Goal: Task Accomplishment & Management: Manage account settings

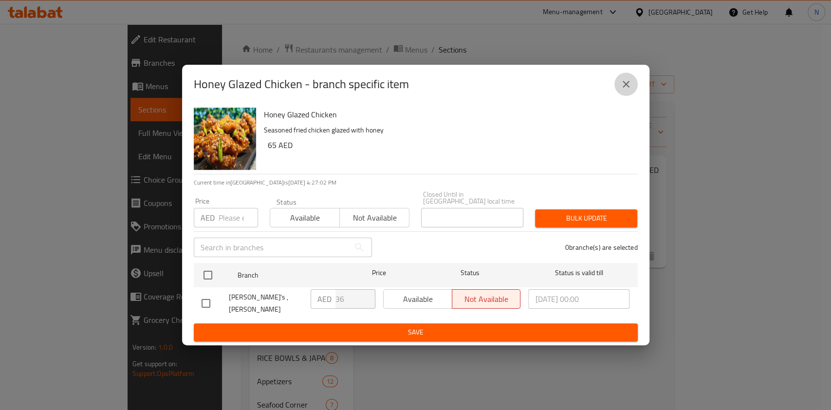
click at [623, 84] on icon "close" at bounding box center [626, 84] width 12 height 12
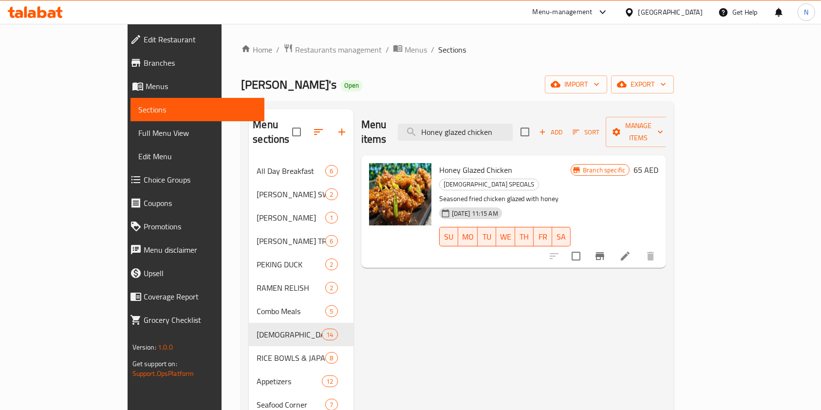
click at [47, 9] on icon at bounding box center [35, 12] width 55 height 12
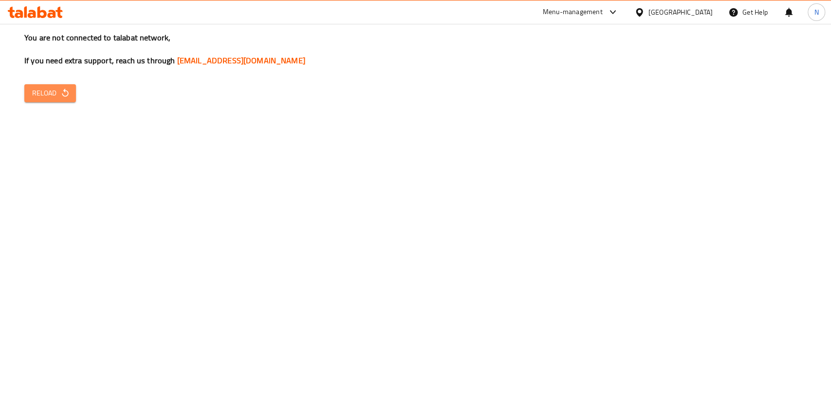
click at [55, 95] on span "Reload" at bounding box center [50, 93] width 36 height 12
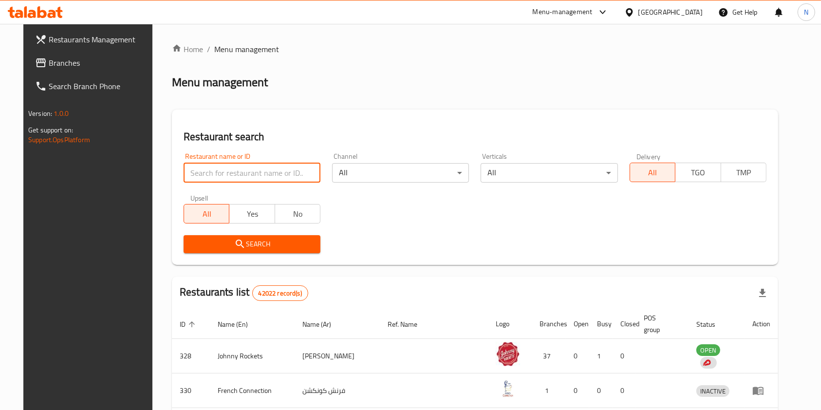
click at [207, 172] on input "search" at bounding box center [252, 172] width 137 height 19
type input "kuwaiti"
click at [246, 176] on input "kuwaiti" at bounding box center [252, 172] width 137 height 19
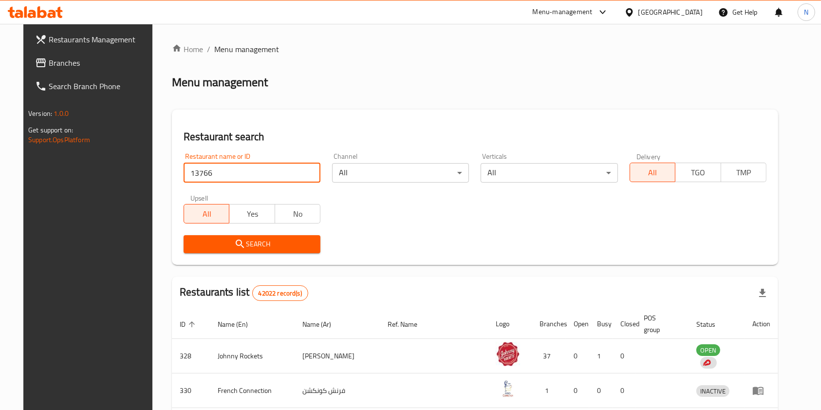
type input "13766"
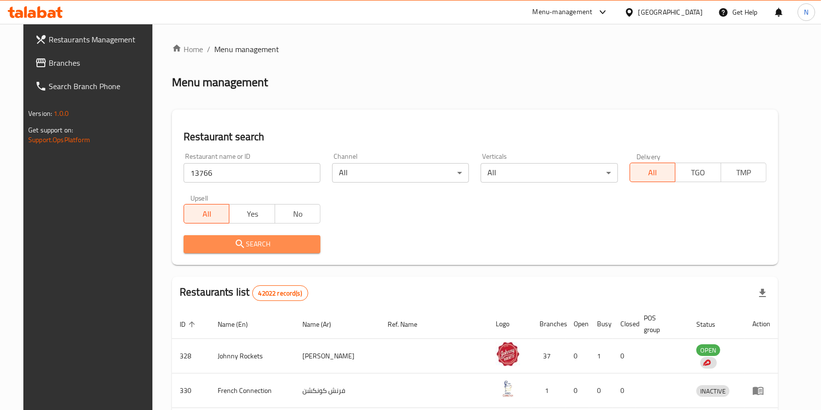
click at [251, 246] on span "Search" at bounding box center [251, 244] width 121 height 12
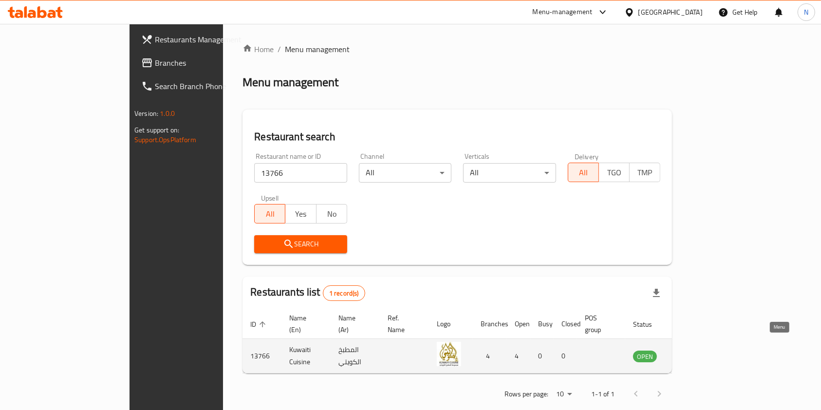
click at [695, 352] on icon "enhanced table" at bounding box center [690, 356] width 11 height 8
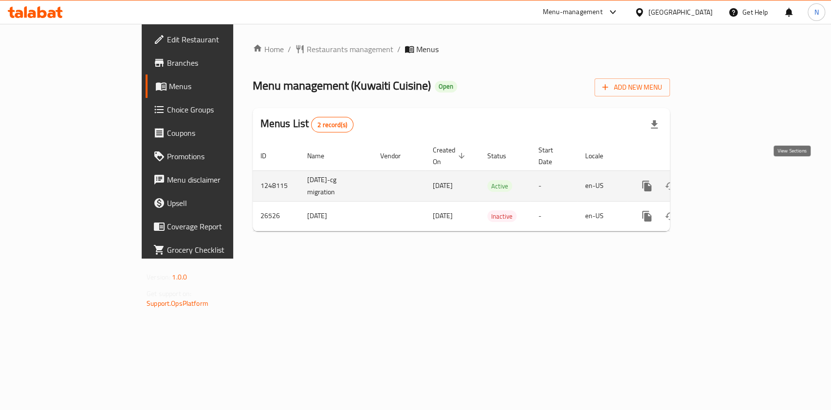
click at [723, 180] on icon "enhanced table" at bounding box center [717, 186] width 12 height 12
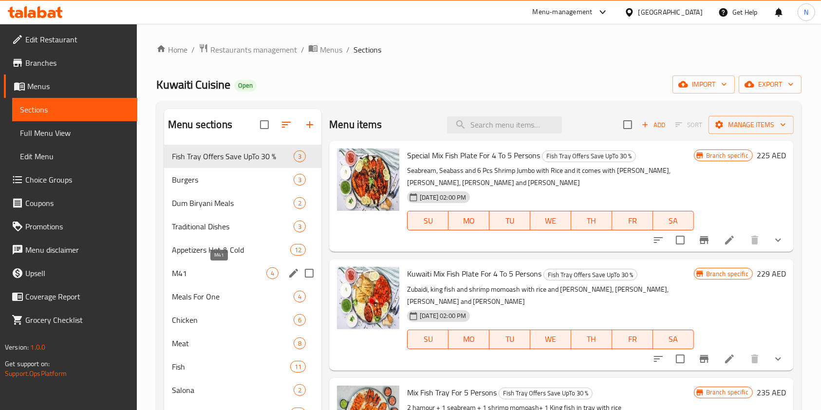
click at [188, 274] on span "M41" at bounding box center [219, 273] width 94 height 12
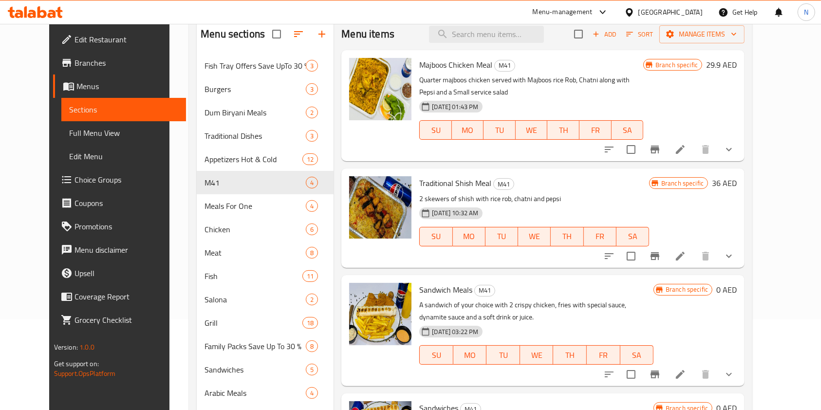
scroll to position [40, 0]
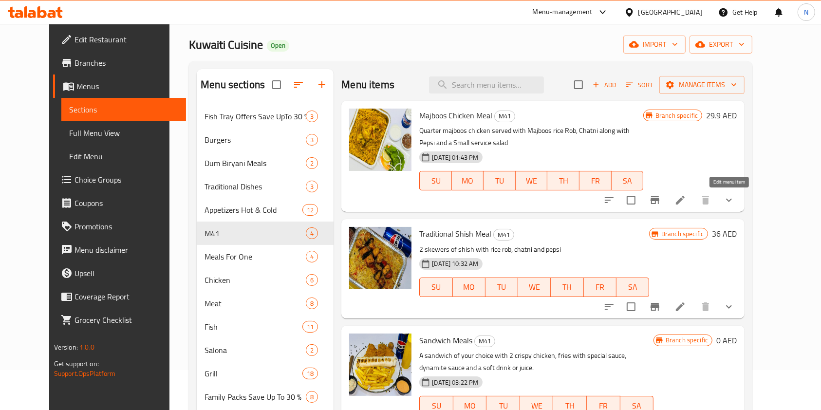
click at [686, 201] on icon at bounding box center [680, 200] width 12 height 12
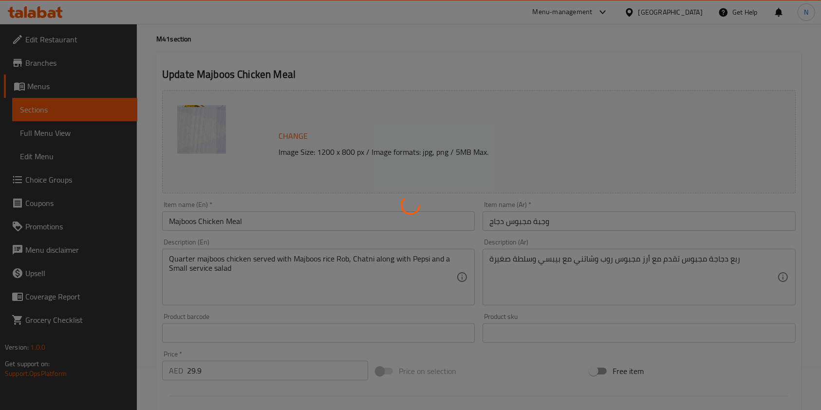
type input "اختيارك من الإضافات :"
type input "0"
type input "17"
type input "إختيارك من مشروبات غازية:"
type input "0"
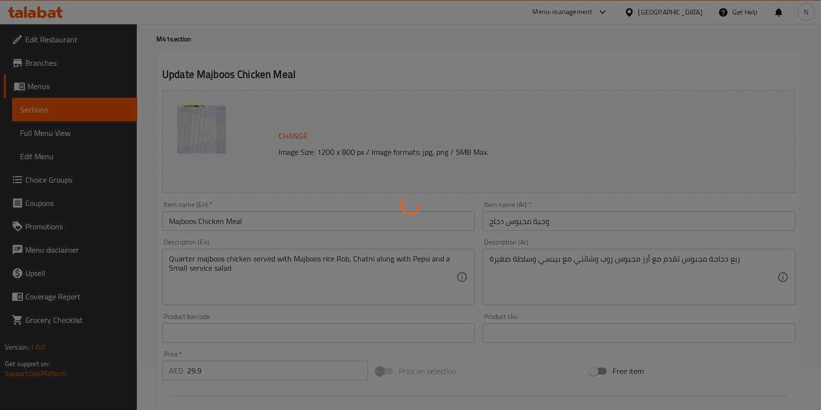
type input "10"
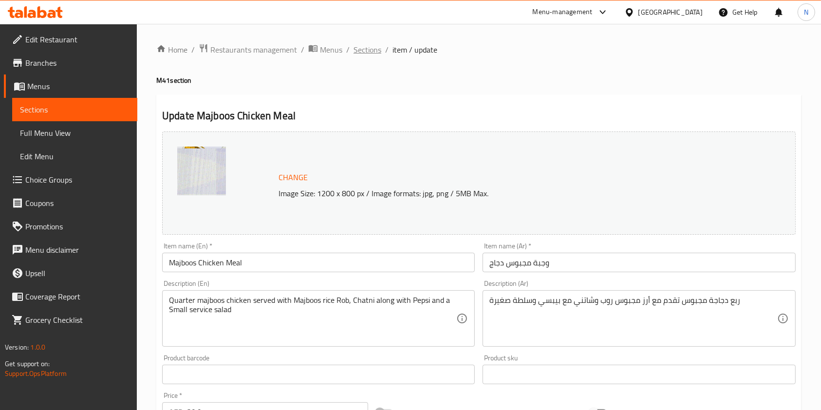
click at [362, 49] on span "Sections" at bounding box center [367, 50] width 28 height 12
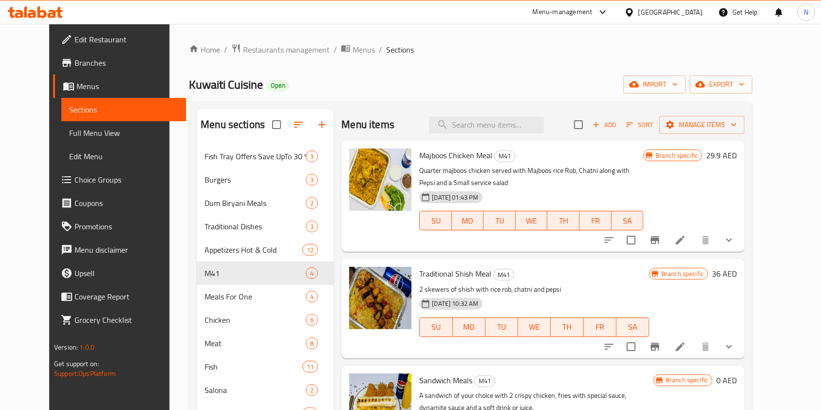
scroll to position [58, 0]
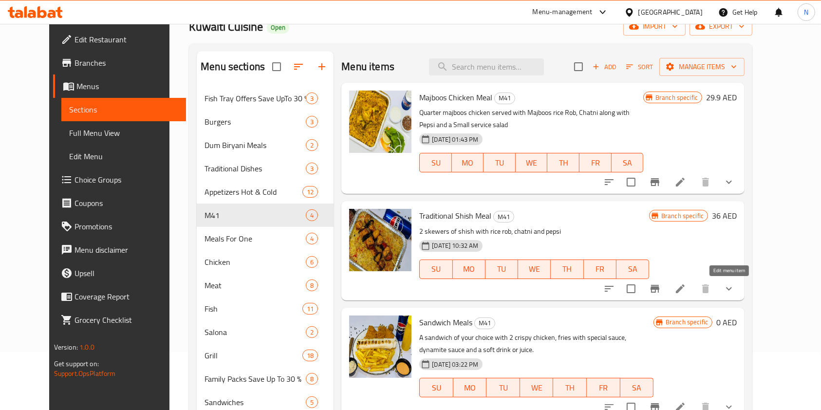
click at [686, 291] on icon at bounding box center [680, 289] width 12 height 12
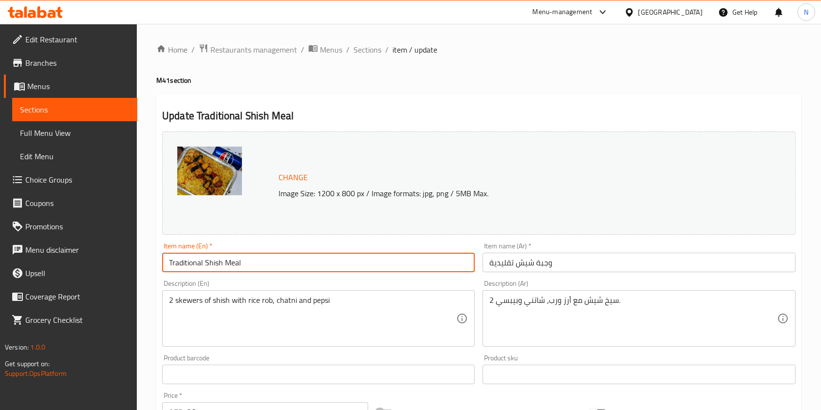
click at [283, 255] on input "Traditional Shish Meal" at bounding box center [318, 262] width 313 height 19
click at [282, 255] on input "Traditional Shish Meal" at bounding box center [318, 262] width 313 height 19
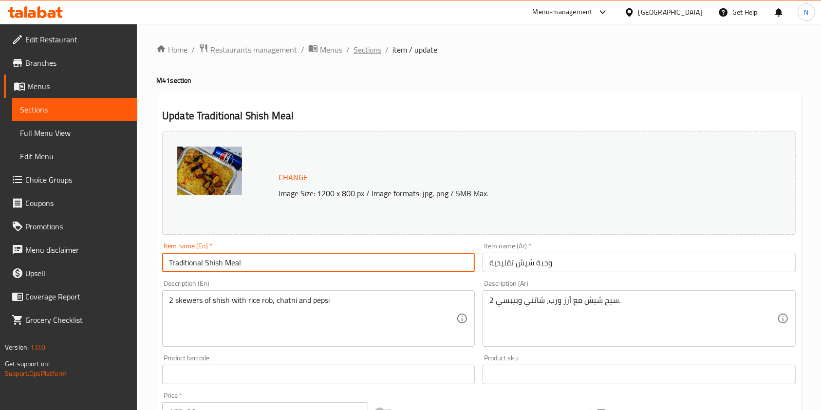
click at [356, 51] on span "Sections" at bounding box center [367, 50] width 28 height 12
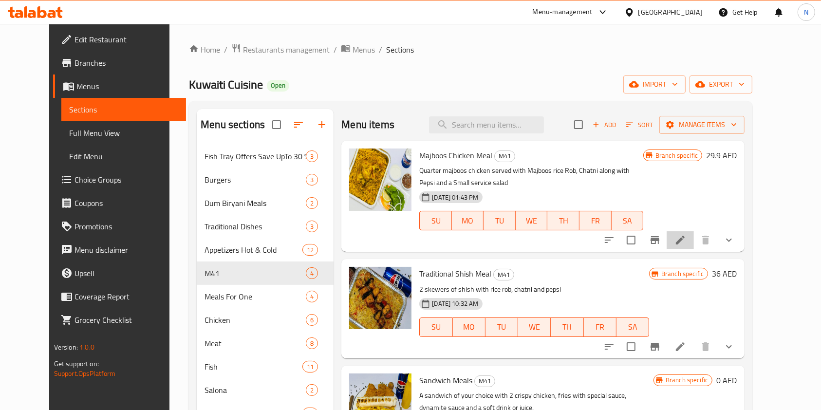
click at [694, 240] on li at bounding box center [679, 240] width 27 height 18
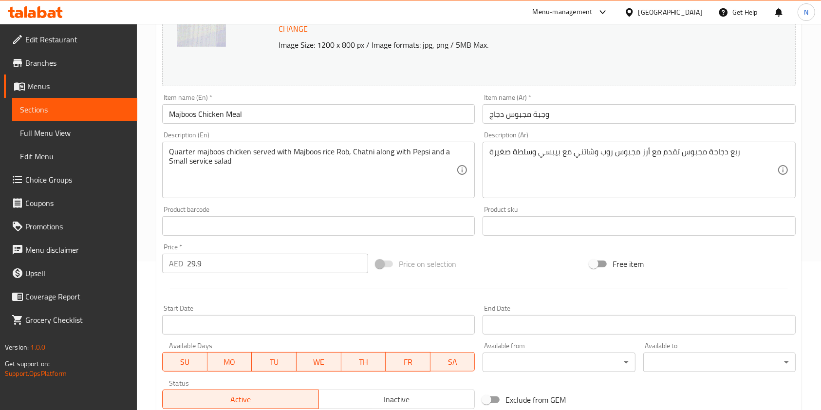
scroll to position [149, 0]
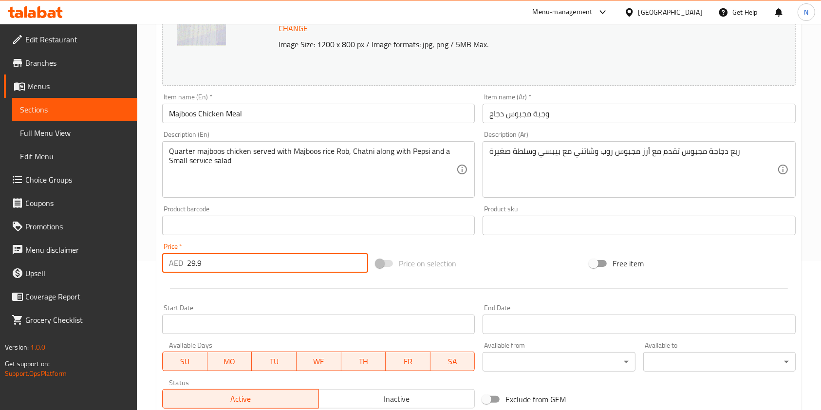
click at [251, 269] on input "29.9" at bounding box center [277, 262] width 181 height 19
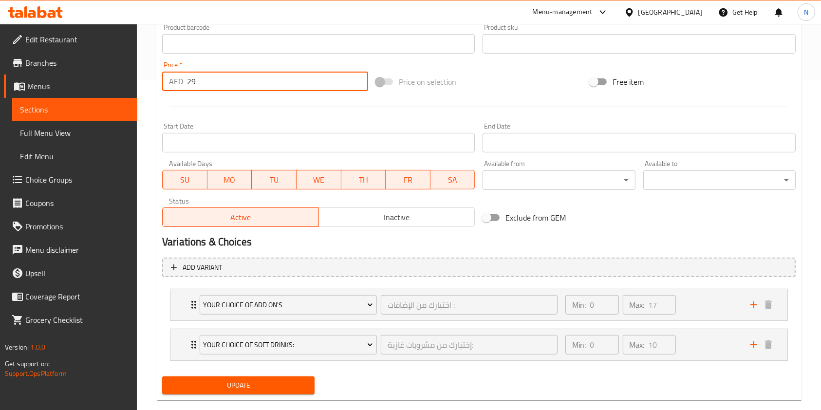
scroll to position [348, 0]
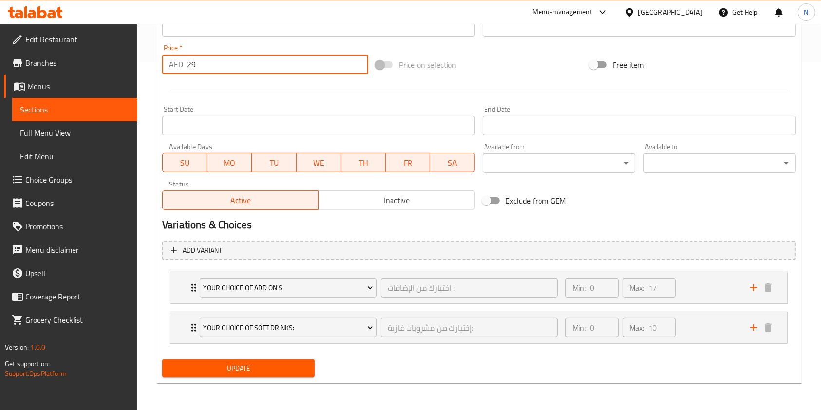
type input "29"
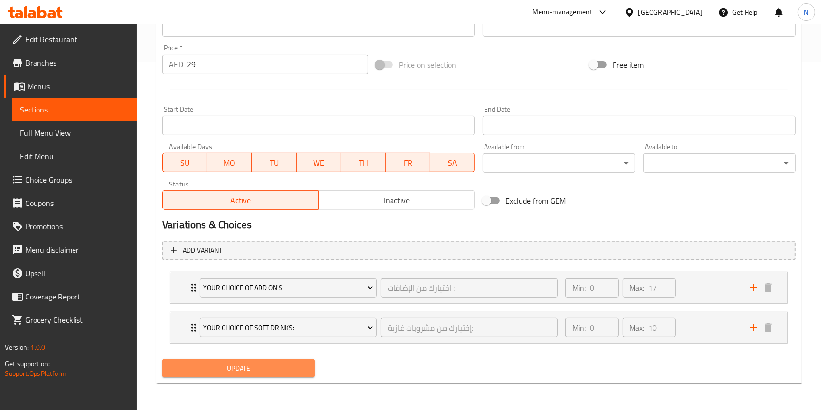
click at [247, 372] on span "Update" at bounding box center [238, 368] width 137 height 12
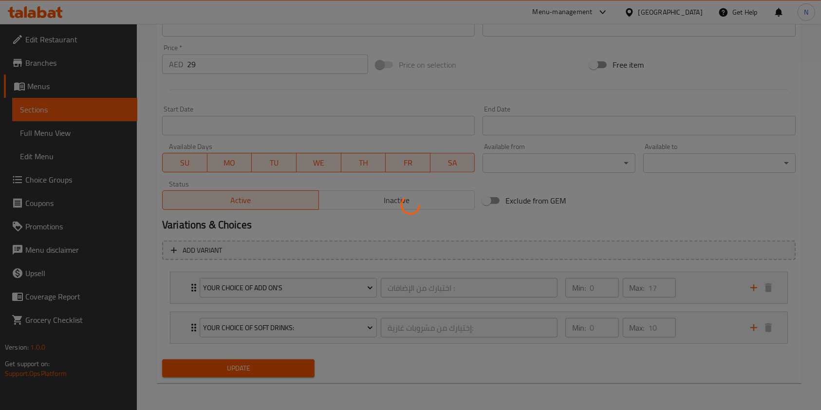
scroll to position [0, 0]
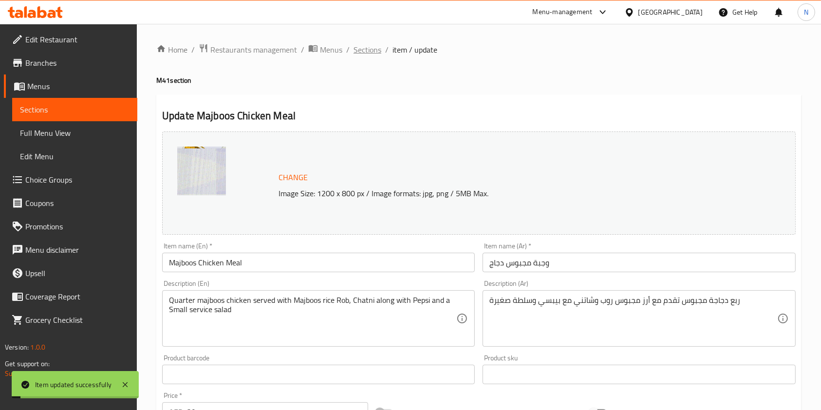
click at [364, 49] on span "Sections" at bounding box center [367, 50] width 28 height 12
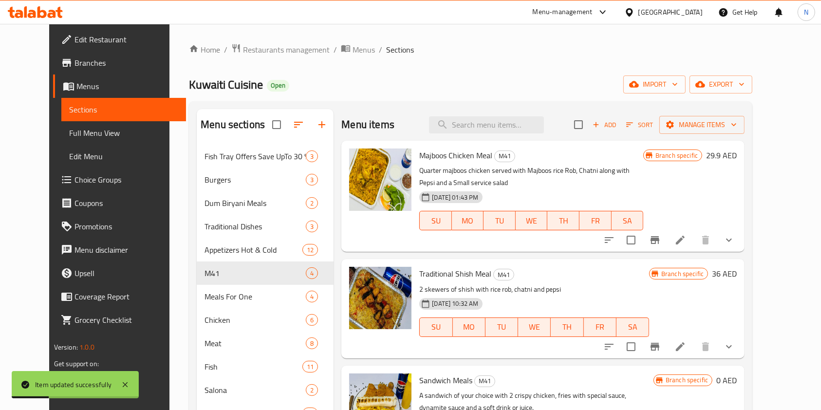
click at [702, 156] on span "Branch specific" at bounding box center [676, 155] width 50 height 9
click at [661, 235] on icon "Branch-specific-item" at bounding box center [655, 240] width 12 height 12
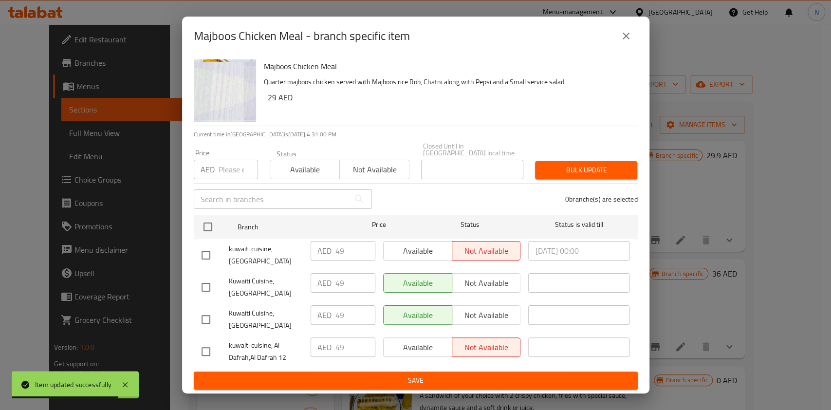
click at [207, 317] on input "checkbox" at bounding box center [206, 319] width 20 height 20
checkbox input "true"
click at [206, 282] on input "checkbox" at bounding box center [206, 287] width 20 height 20
checkbox input "true"
click at [339, 313] on input "49" at bounding box center [355, 314] width 40 height 19
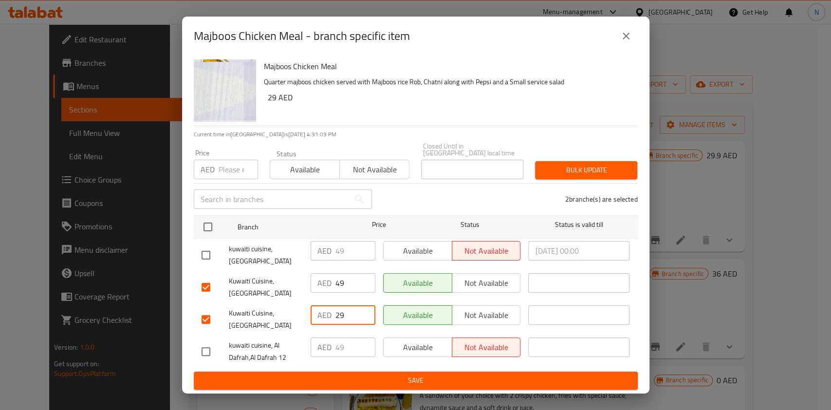
type input "29"
click at [336, 282] on input "49" at bounding box center [355, 282] width 40 height 19
type input "29"
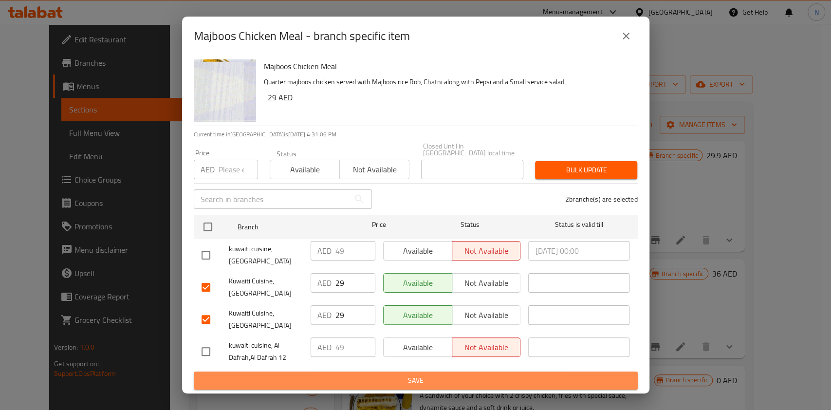
click at [318, 376] on span "Save" at bounding box center [416, 380] width 428 height 12
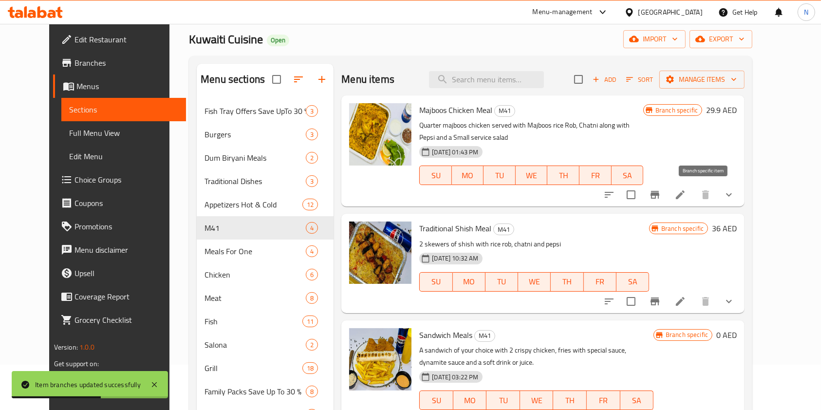
scroll to position [46, 0]
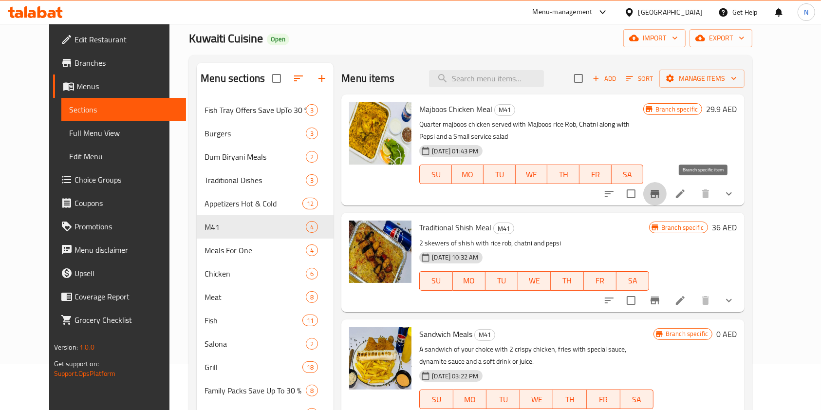
click at [666, 191] on button "Branch-specific-item" at bounding box center [654, 193] width 23 height 23
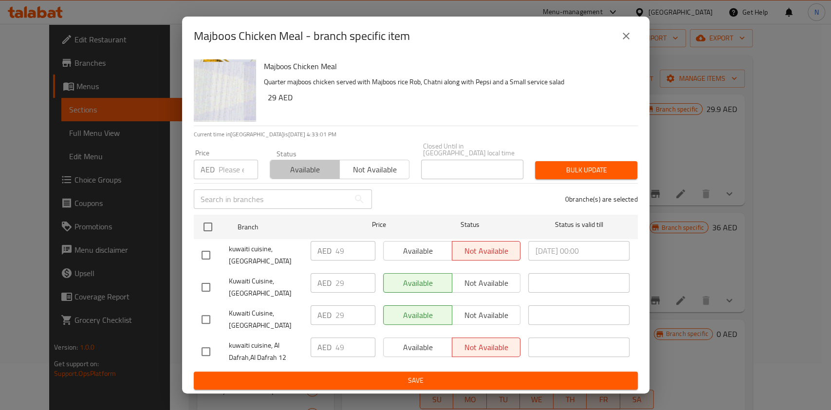
click at [303, 176] on button "Available" at bounding box center [305, 169] width 70 height 19
click at [237, 174] on div "Price AED Price" at bounding box center [226, 164] width 76 height 41
click at [237, 174] on input "number" at bounding box center [238, 169] width 39 height 19
type input "29"
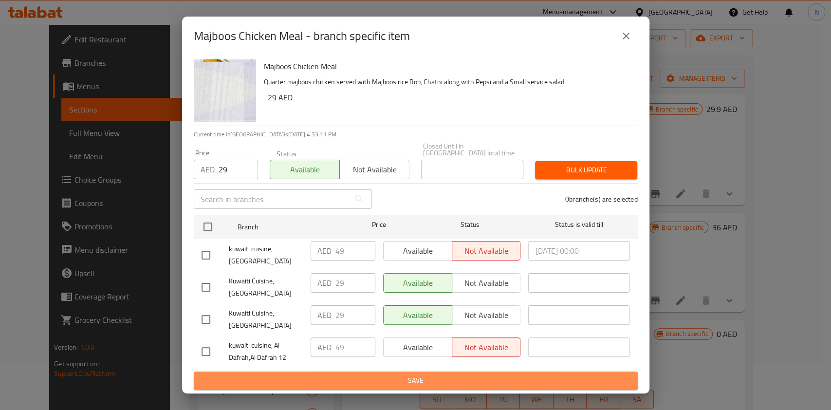
click at [396, 380] on span "Save" at bounding box center [416, 380] width 428 height 12
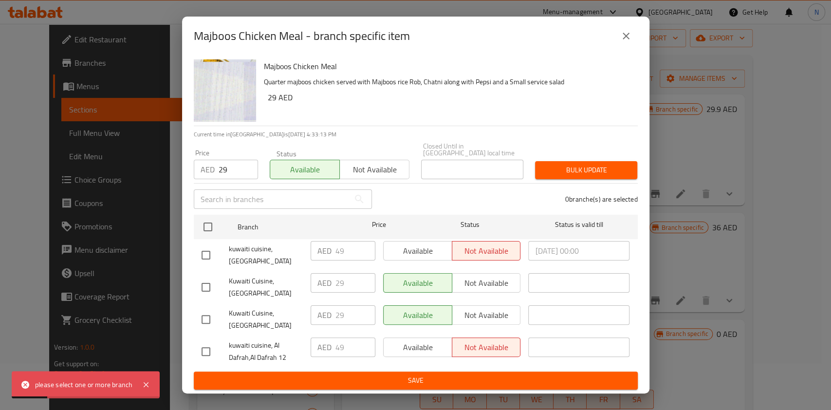
click at [209, 287] on input "checkbox" at bounding box center [206, 287] width 20 height 20
checkbox input "true"
click at [206, 318] on input "checkbox" at bounding box center [206, 319] width 20 height 20
checkbox input "true"
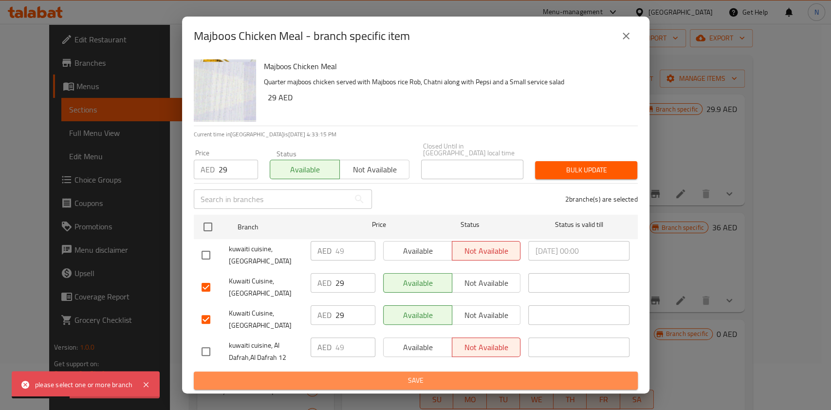
click at [307, 383] on span "Save" at bounding box center [416, 380] width 428 height 12
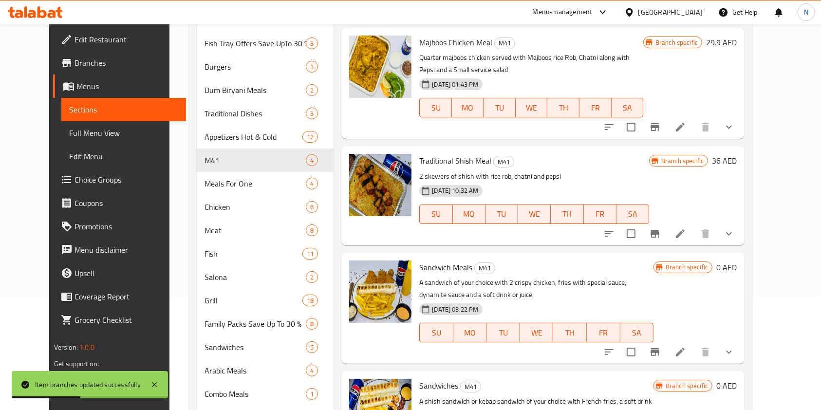
scroll to position [130, 0]
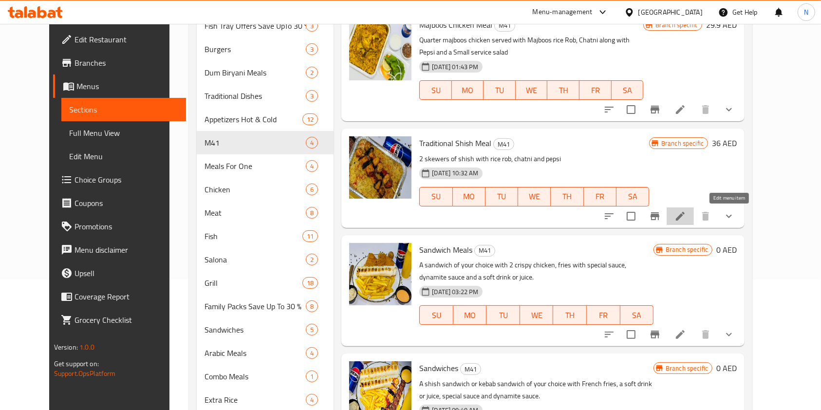
click at [685, 216] on icon at bounding box center [680, 216] width 9 height 9
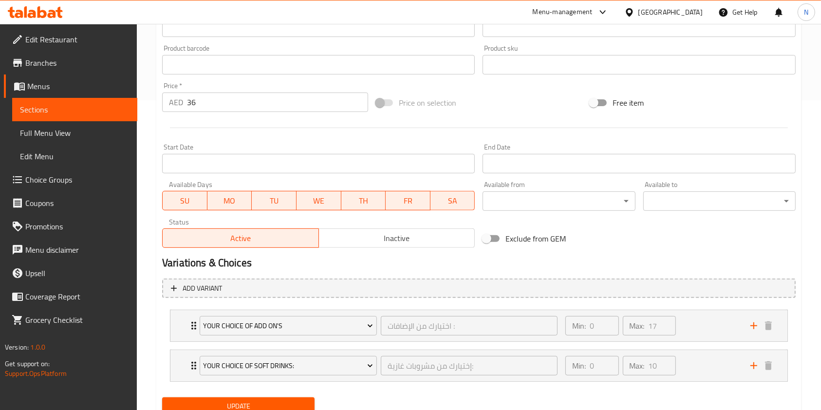
scroll to position [312, 0]
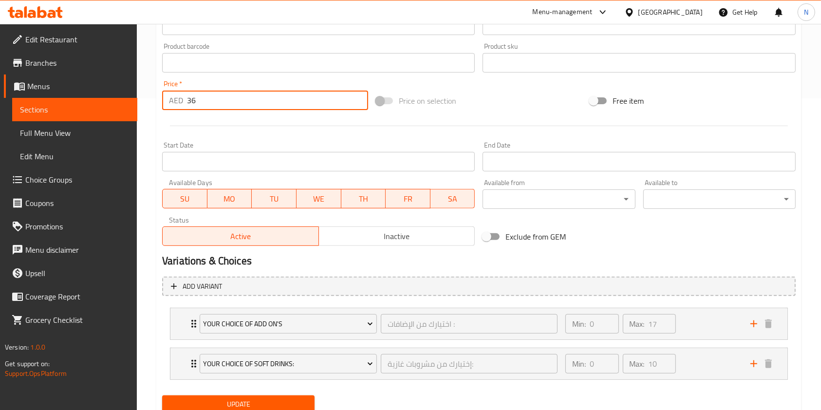
click at [257, 95] on input "36" at bounding box center [277, 100] width 181 height 19
type input "3"
type input "24"
click at [255, 404] on span "Update" at bounding box center [238, 404] width 137 height 12
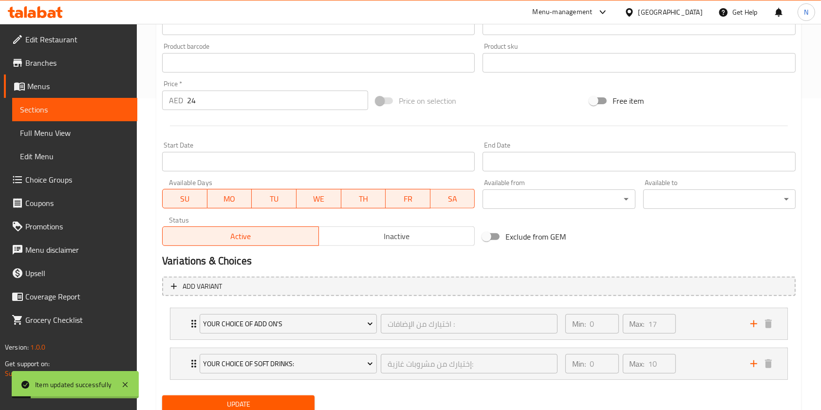
scroll to position [0, 0]
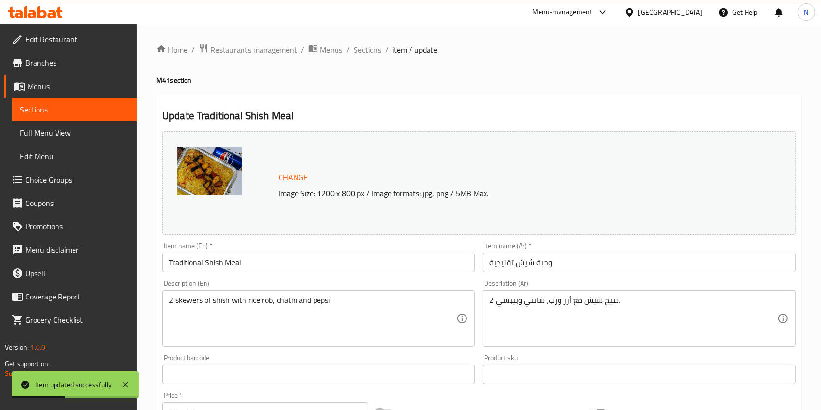
click at [457, 130] on div "Change Image Size: 1200 x 800 px / Image formats: jpg, png / 5MB Max." at bounding box center [478, 183] width 641 height 111
click at [0, 197] on div "Coupons" at bounding box center [65, 202] width 145 height 23
click at [374, 52] on span "Sections" at bounding box center [367, 50] width 28 height 12
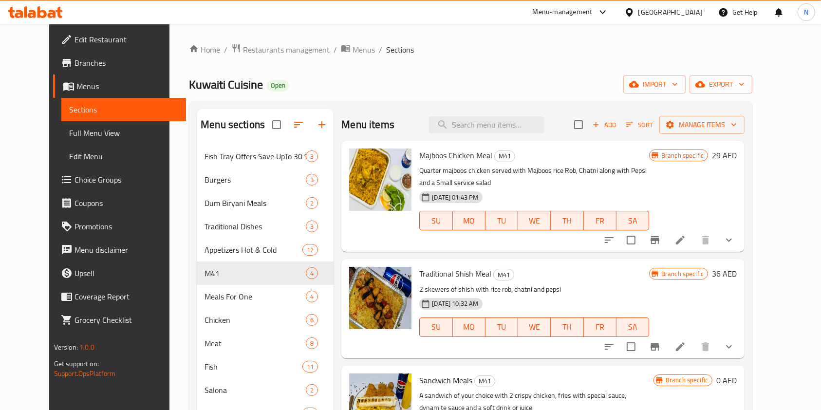
drag, startPoint x: 408, startPoint y: 157, endPoint x: 481, endPoint y: 154, distance: 73.1
click at [481, 154] on span "Majboos Chicken Meal" at bounding box center [455, 155] width 73 height 15
click at [410, 73] on div "Home / Restaurants management / Menus / Sections Kuwaiti Cuisine Open import ex…" at bounding box center [470, 368] width 563 height 650
